Goal: Browse casually

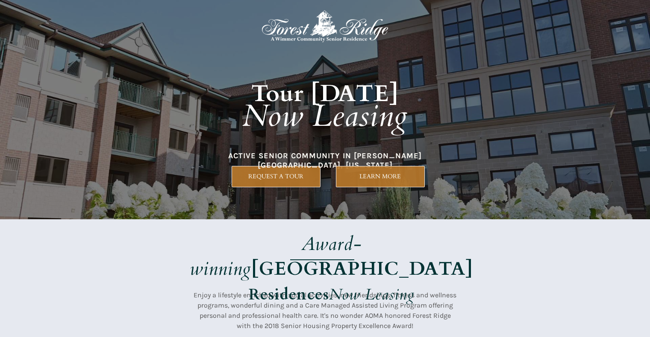
click at [452, 293] on p "Enjoy a lifestyle enriched with social activities, new friendships, fitness and…" at bounding box center [325, 310] width 263 height 41
click at [340, 256] on strong "[GEOGRAPHIC_DATA]" at bounding box center [362, 269] width 222 height 26
click at [624, 96] on div at bounding box center [325, 110] width 650 height 220
click at [174, 20] on div at bounding box center [325, 110] width 401 height 220
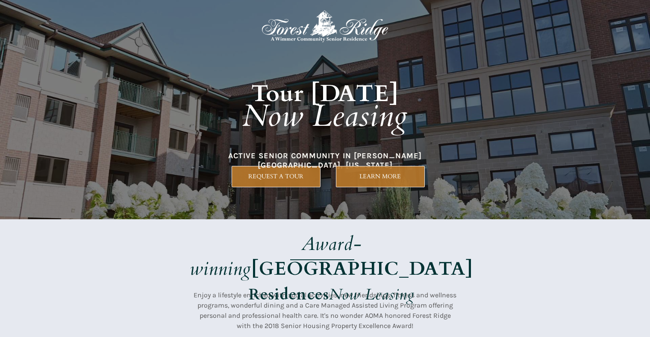
drag, startPoint x: 358, startPoint y: 196, endPoint x: 196, endPoint y: 246, distance: 169.0
click at [595, 140] on div at bounding box center [325, 110] width 650 height 220
click at [120, 325] on div at bounding box center [325, 284] width 650 height 129
click at [33, 217] on div at bounding box center [325, 110] width 650 height 220
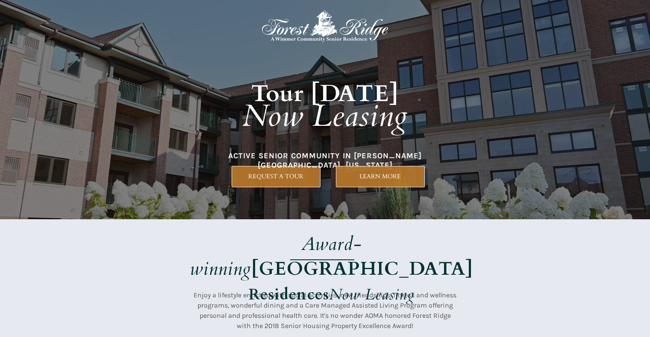
drag, startPoint x: 596, startPoint y: 160, endPoint x: 604, endPoint y: 153, distance: 10.9
click at [536, 190] on div at bounding box center [325, 110] width 650 height 220
click at [374, 85] on strong "Tour [DATE]" at bounding box center [325, 94] width 148 height 32
